Goal: Information Seeking & Learning: Compare options

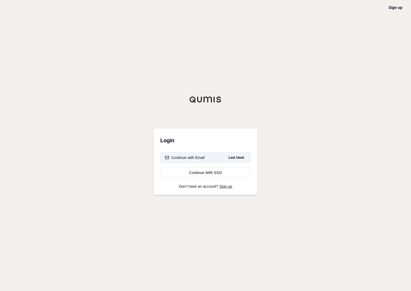
click at [200, 158] on div "Continue with Email" at bounding box center [185, 157] width 40 height 5
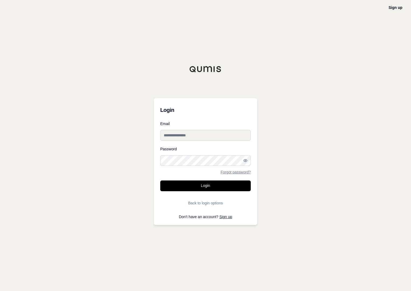
type input "**********"
click at [199, 188] on button "Login" at bounding box center [205, 186] width 90 height 11
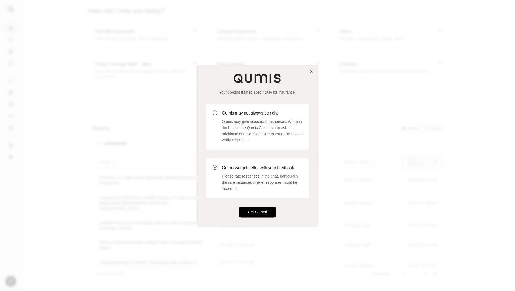
click at [250, 212] on button "Get Started" at bounding box center [257, 212] width 37 height 11
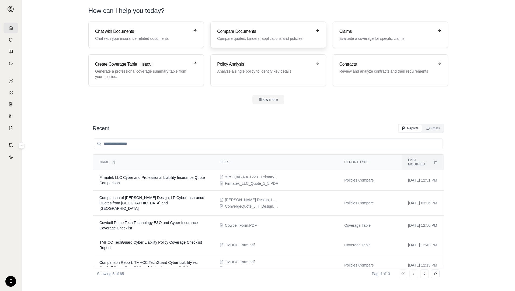
click at [260, 39] on p "Compare quotes, binders, applications and policies" at bounding box center [264, 38] width 94 height 5
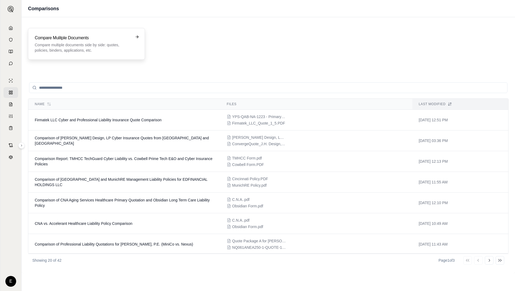
click at [83, 44] on p "Compare multiple documents side by side: quotes, policies, binders, application…" at bounding box center [83, 47] width 96 height 11
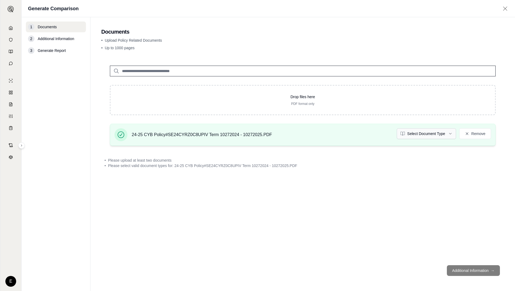
click at [411, 132] on html "E Generate Comparison 1 Documents 2 Additional Information 3 Generate Report Do…" at bounding box center [257, 145] width 515 height 291
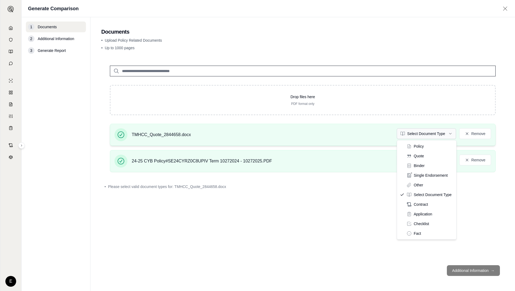
click at [411, 133] on html "E Generate Comparison 1 Documents 2 Additional Information 3 Generate Report Do…" at bounding box center [257, 145] width 515 height 291
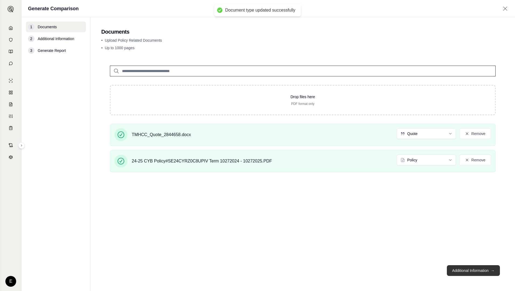
click at [411, 271] on button "Additional Information →" at bounding box center [473, 270] width 53 height 11
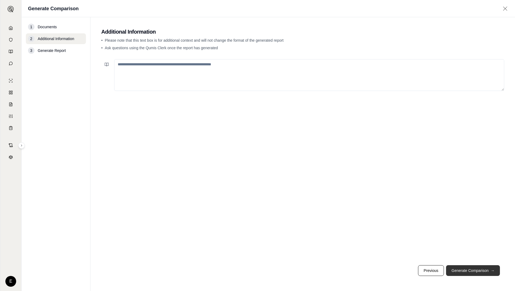
click at [411, 268] on button "Generate Comparison →" at bounding box center [473, 270] width 54 height 11
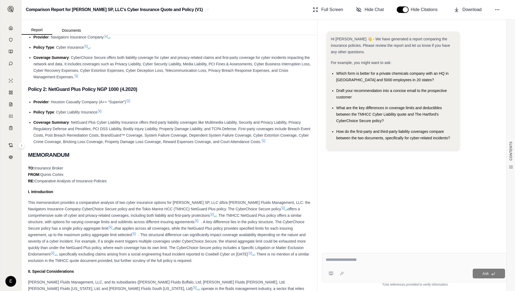
scroll to position [188, 0]
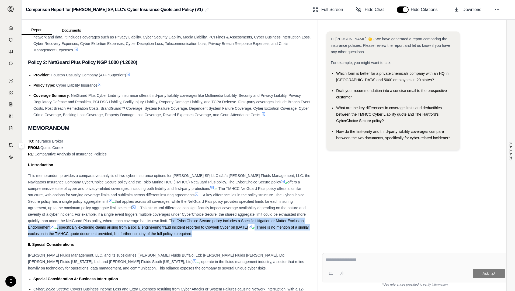
drag, startPoint x: 170, startPoint y: 221, endPoint x: 248, endPoint y: 233, distance: 78.4
click at [250, 233] on div "This memorandum provides a comparative analysis of two cyber insurance options …" at bounding box center [169, 205] width 283 height 65
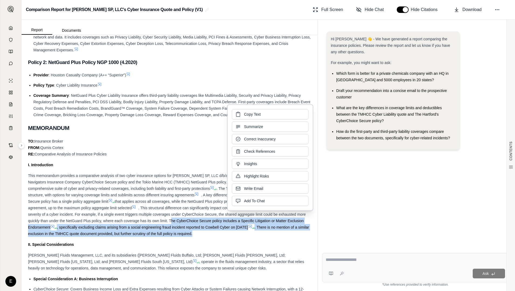
drag, startPoint x: 248, startPoint y: 233, endPoint x: 202, endPoint y: 222, distance: 47.4
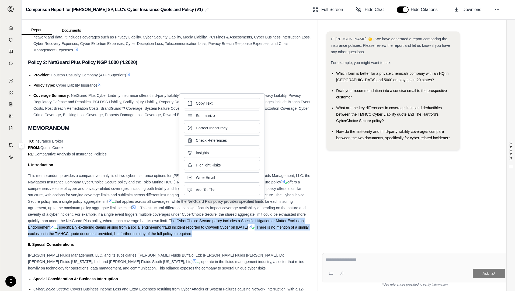
copy div "he CyberChoice Secure policy includes a Specific Litigation or Matter Exclusion…"
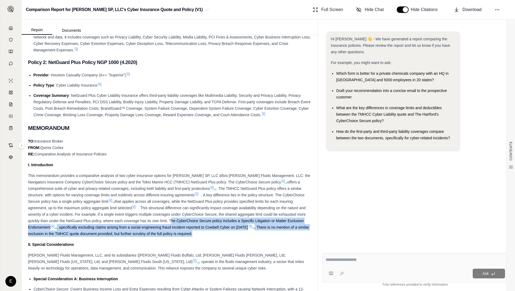
click at [116, 199] on span "that applies across all coverages, while the NetGuard Plus policy provides spec…" at bounding box center [160, 204] width 265 height 11
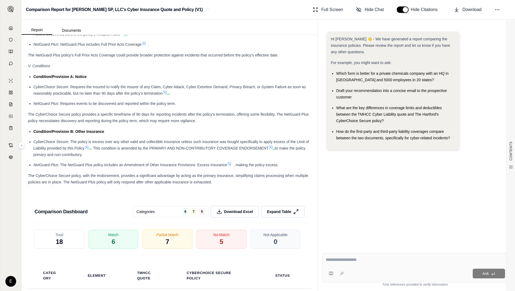
scroll to position [646, 0]
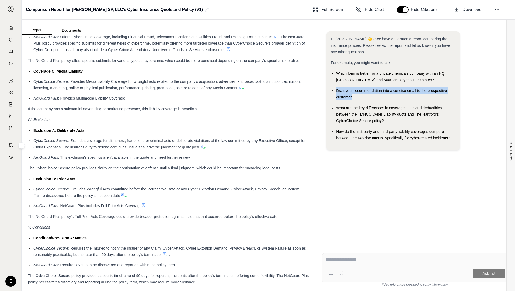
drag, startPoint x: 336, startPoint y: 89, endPoint x: 358, endPoint y: 95, distance: 22.1
click at [358, 95] on div "Draft your recommendation into a concise email to the prospective customer" at bounding box center [395, 93] width 119 height 13
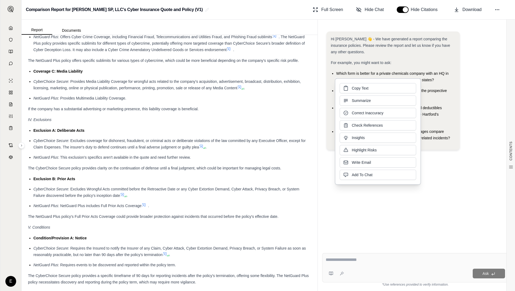
click at [411, 113] on div "Hi [PERSON_NAME] 👋 - We have generated a report comparing the insurance policie…" at bounding box center [415, 92] width 178 height 123
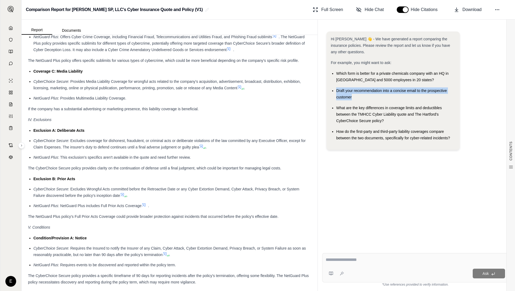
drag, startPoint x: 337, startPoint y: 91, endPoint x: 356, endPoint y: 96, distance: 20.1
click at [356, 96] on div "Draft your recommendation into a concise email to the prospective customer" at bounding box center [395, 93] width 119 height 13
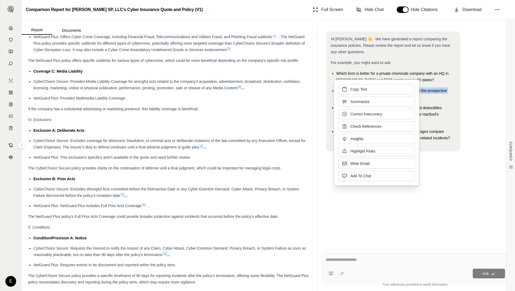
drag, startPoint x: 356, startPoint y: 96, endPoint x: 352, endPoint y: 90, distance: 7.9
click at [352, 90] on span "Copy Text" at bounding box center [358, 89] width 17 height 5
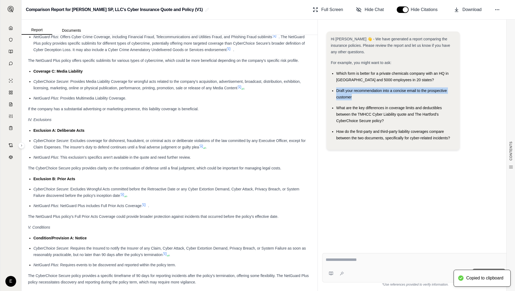
click at [351, 262] on textarea at bounding box center [414, 260] width 179 height 6
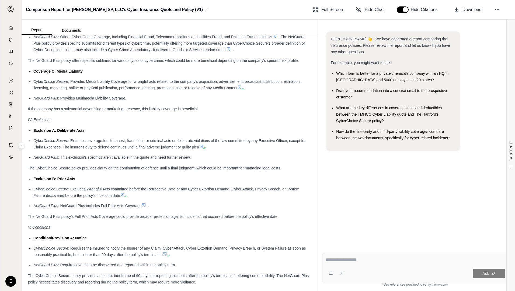
drag, startPoint x: 349, startPoint y: 260, endPoint x: 341, endPoint y: 260, distance: 8.1
click at [341, 260] on textarea at bounding box center [414, 260] width 179 height 6
type textarea "**********"
click at [341, 262] on textarea at bounding box center [414, 260] width 179 height 6
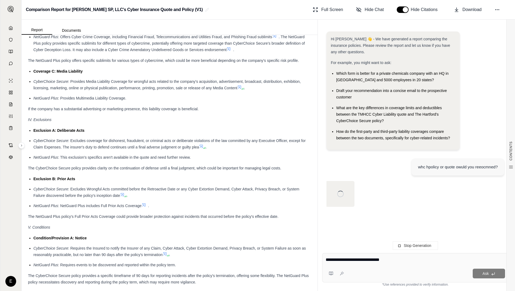
type textarea "**********"
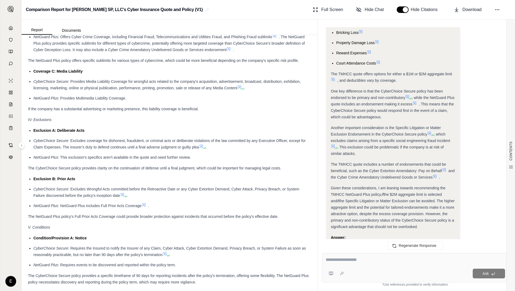
scroll to position [673, 0]
